Goal: Use online tool/utility: Utilize a website feature to perform a specific function

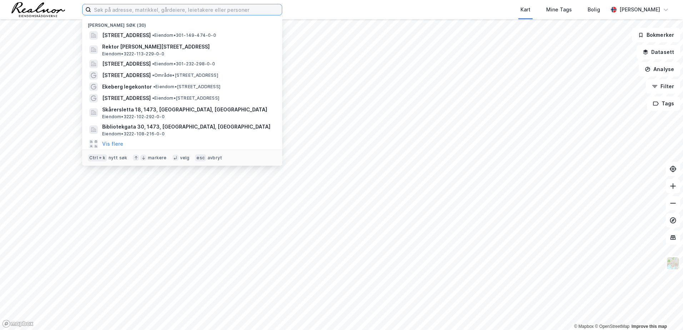
click at [158, 10] on input at bounding box center [186, 9] width 191 height 11
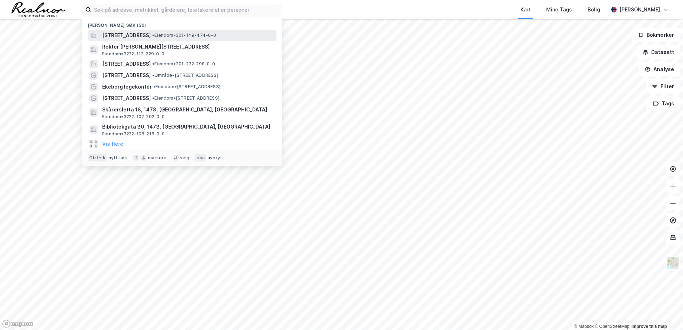
click at [151, 35] on span "[STREET_ADDRESS]" at bounding box center [126, 35] width 49 height 9
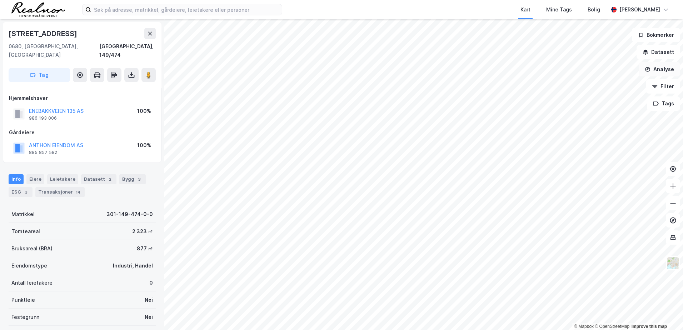
click at [663, 70] on button "Analyse" at bounding box center [659, 69] width 41 height 14
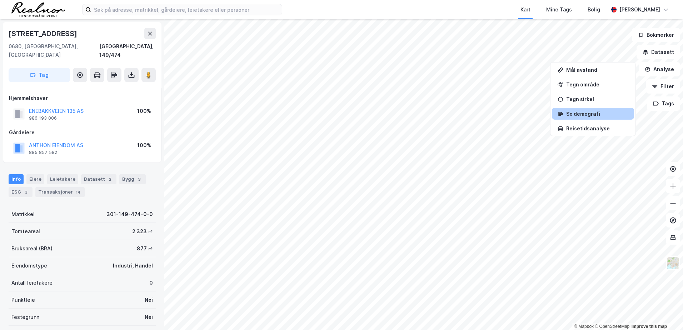
click at [593, 118] on div "Se demografi" at bounding box center [593, 114] width 82 height 12
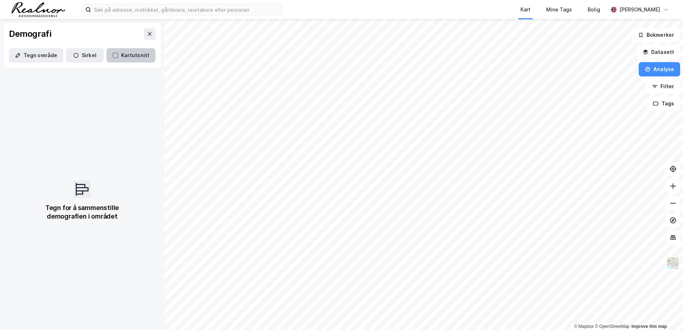
click at [115, 52] on button "Kartutsnitt" at bounding box center [131, 55] width 49 height 14
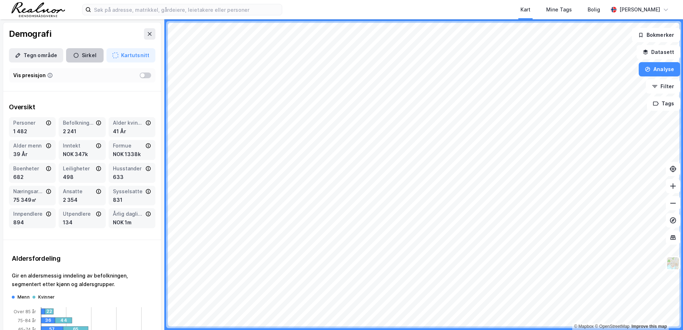
click at [78, 58] on button "Sirkel" at bounding box center [85, 55] width 38 height 14
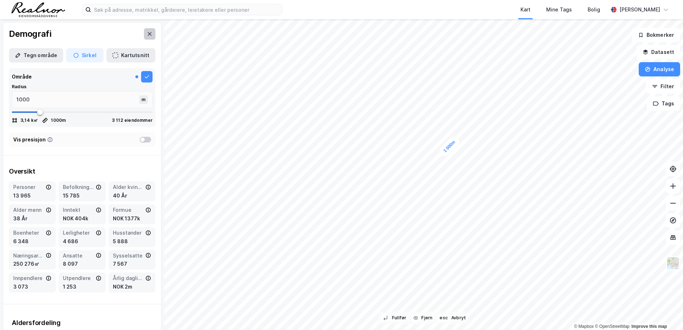
click at [144, 38] on button at bounding box center [149, 33] width 11 height 11
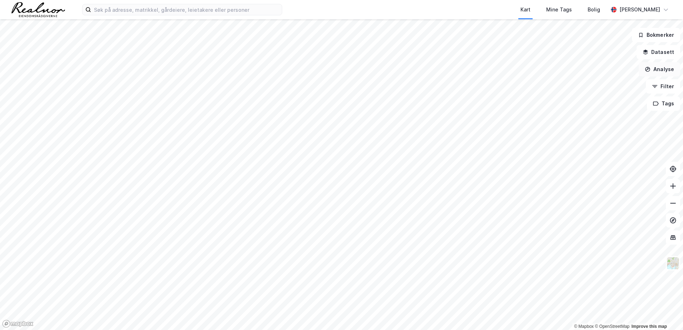
click at [656, 70] on button "Analyse" at bounding box center [659, 69] width 41 height 14
click at [592, 129] on div "Reisetidsanalyse" at bounding box center [598, 128] width 62 height 6
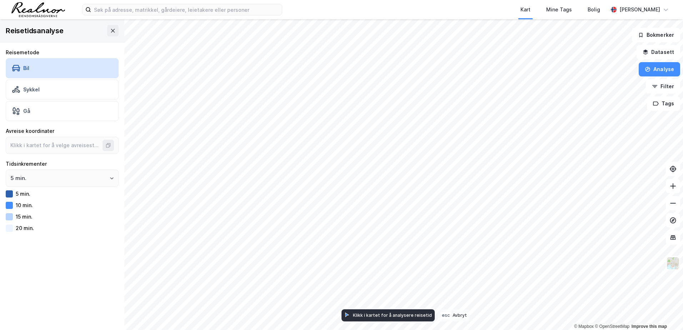
type input "59.895836872530765, 10.802215938292306"
click at [561, 330] on html "Kart Mine Tags Bolig [PERSON_NAME] © Mapbox © OpenStreetMap Improve this map Re…" at bounding box center [341, 165] width 683 height 330
click at [668, 69] on button "Analyse" at bounding box center [659, 69] width 41 height 14
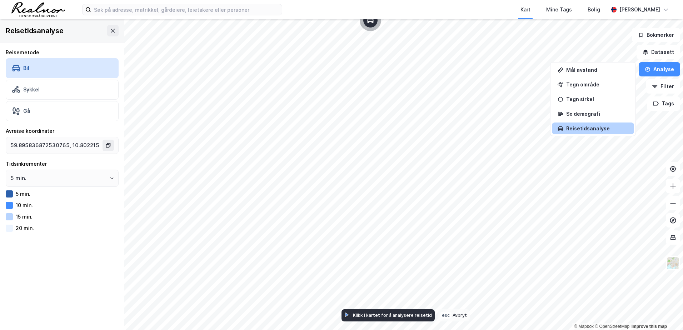
click at [589, 125] on div "Reisetidsanalyse" at bounding box center [593, 129] width 82 height 12
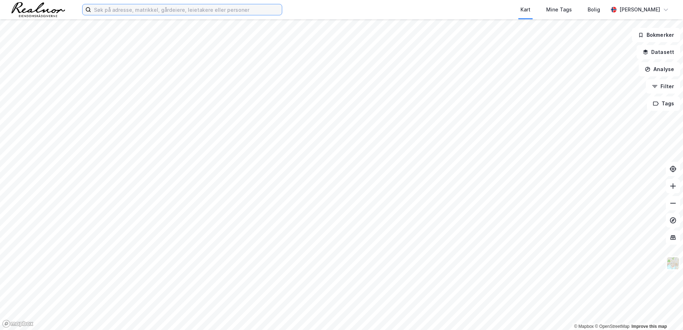
click at [145, 14] on input at bounding box center [186, 9] width 191 height 11
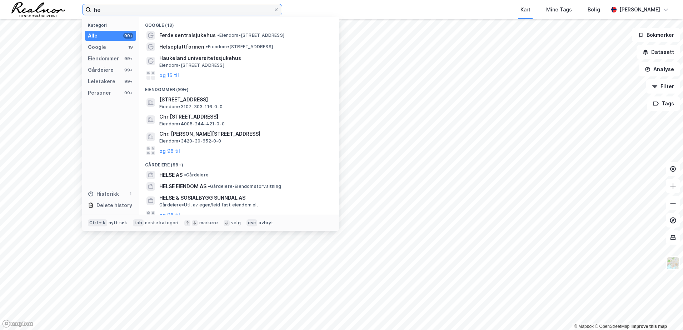
type input "h"
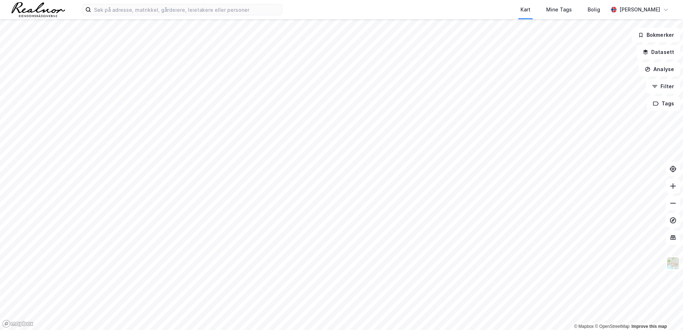
click at [377, 9] on div "Kart Mine Tags Bolig" at bounding box center [463, 9] width 292 height 19
